Goal: Communication & Community: Answer question/provide support

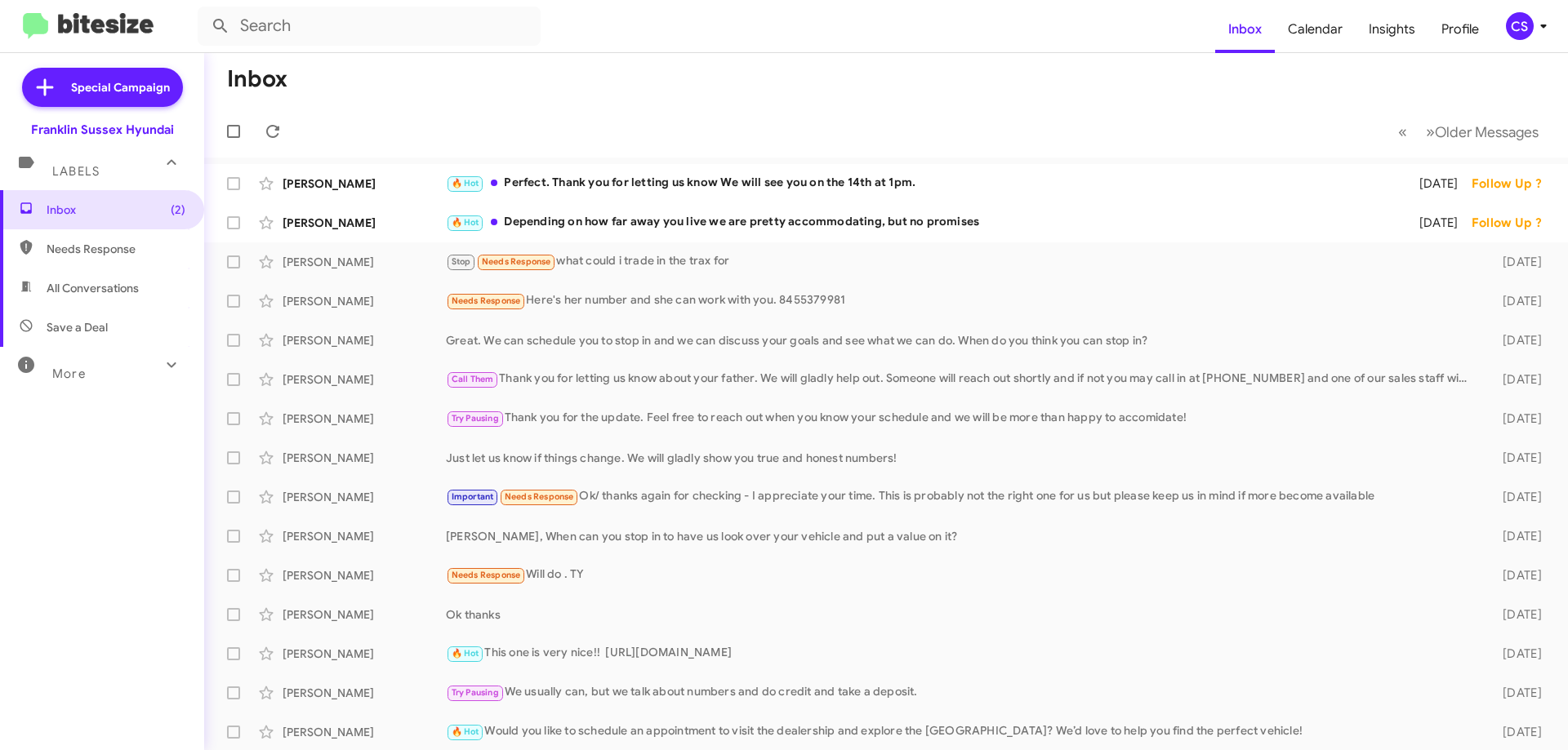
click at [777, 218] on div "🔥 Hot Depending on how far away you live we are pretty accommodating, but no pr…" at bounding box center [921, 222] width 952 height 19
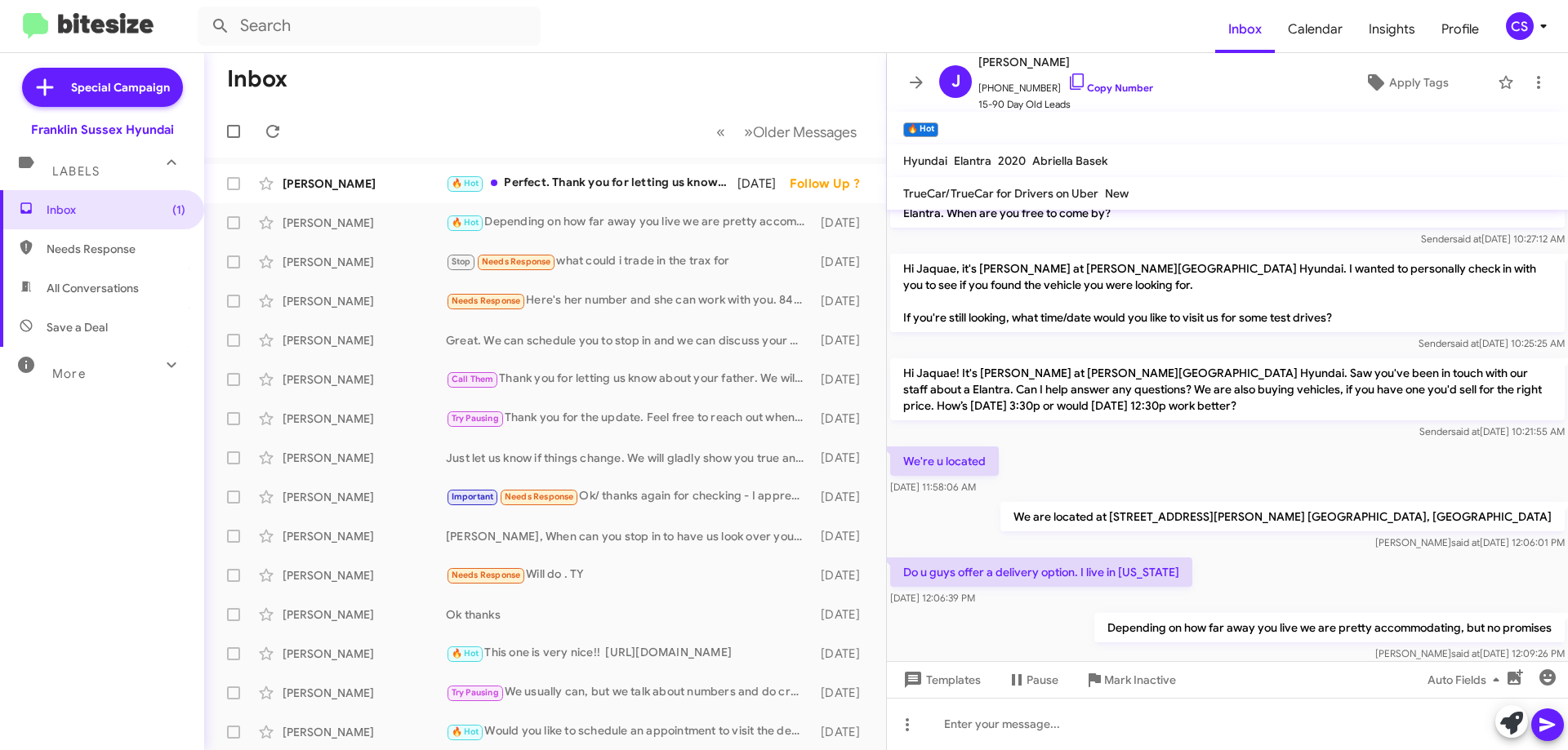
scroll to position [64, 0]
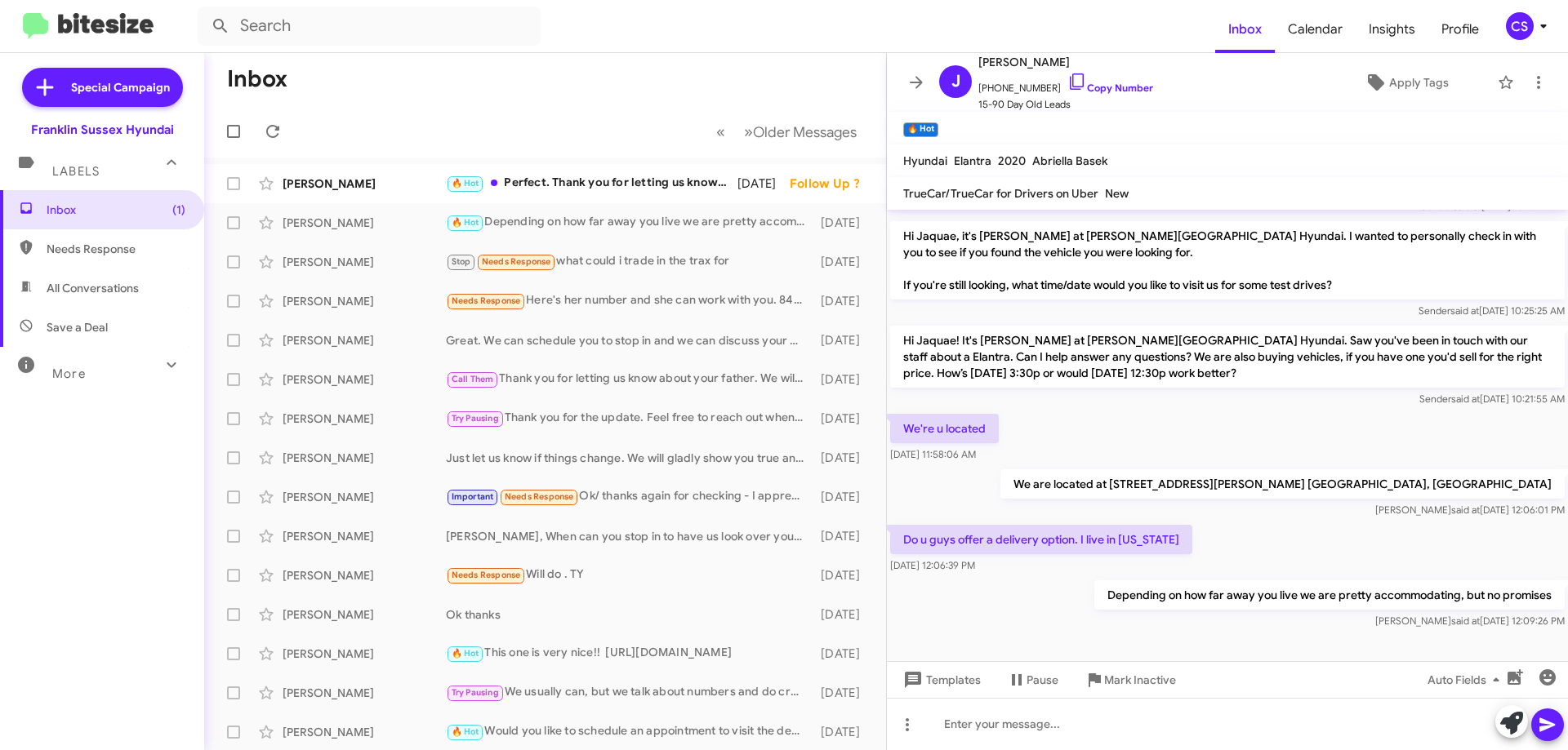
click at [588, 184] on div "🔥 Hot Perfect. Thank you for letting us know We will see you on the 14th at 1pm." at bounding box center [591, 183] width 292 height 19
